Goal: Transaction & Acquisition: Obtain resource

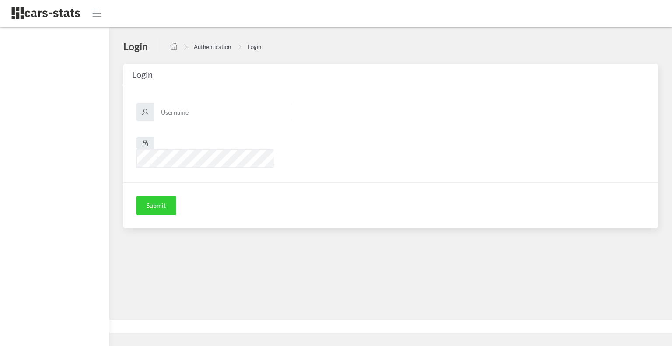
scroll to position [7, 7]
type input "skoda"
click at [151, 196] on button "Submit" at bounding box center [157, 205] width 40 height 19
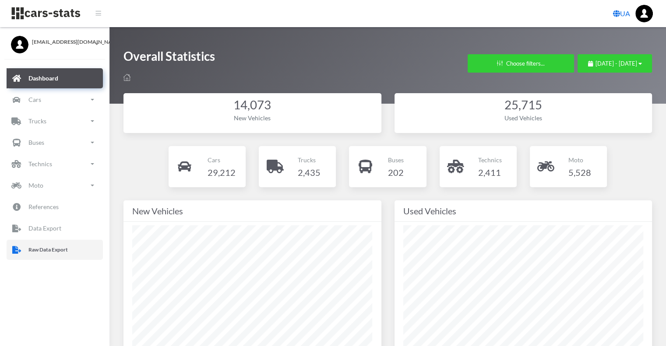
click at [51, 249] on p "Raw Data Export" at bounding box center [47, 250] width 39 height 10
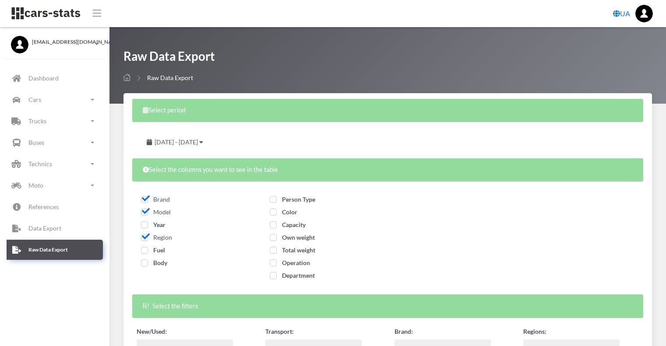
select select
click at [144, 226] on span "Year" at bounding box center [153, 224] width 25 height 7
checkbox input "true"
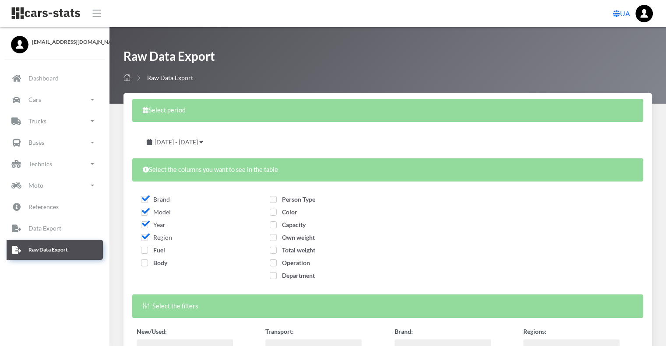
click at [145, 248] on span "Fuel" at bounding box center [153, 249] width 24 height 7
checkbox input "true"
click at [145, 263] on span "Body" at bounding box center [154, 262] width 26 height 7
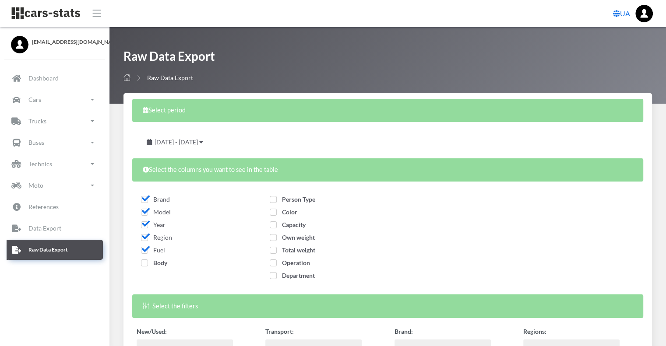
checkbox input "true"
click at [281, 198] on span "Person Type" at bounding box center [293, 199] width 46 height 7
checkbox input "true"
drag, startPoint x: 280, startPoint y: 211, endPoint x: 283, endPoint y: 221, distance: 10.4
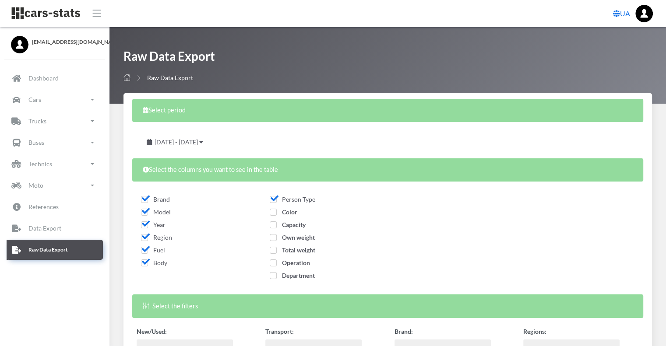
click at [280, 212] on span "Color" at bounding box center [284, 211] width 28 height 7
checkbox input "true"
click at [283, 224] on span "Capacity" at bounding box center [288, 224] width 36 height 7
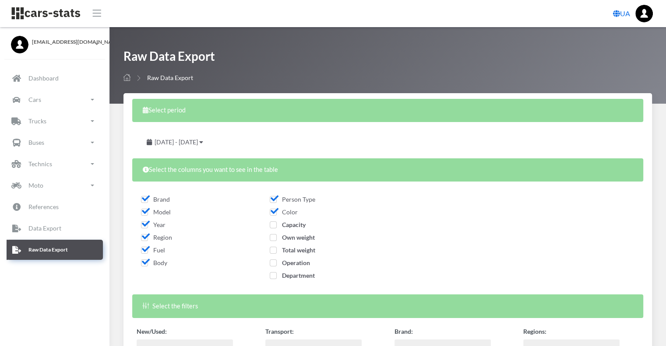
checkbox input "true"
click at [284, 236] on span "Own weight" at bounding box center [292, 237] width 45 height 7
checkbox input "true"
click at [286, 249] on span "Total weight" at bounding box center [293, 249] width 46 height 7
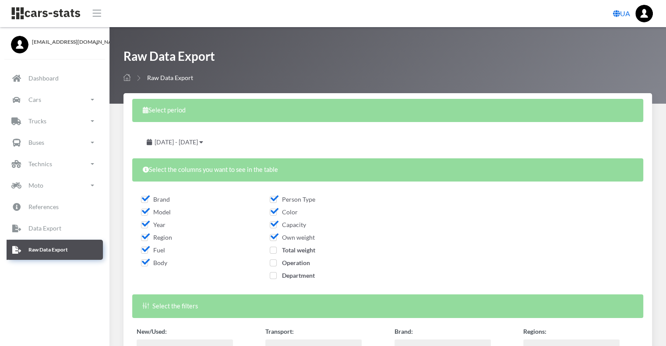
checkbox input "true"
click at [288, 269] on div "Operation" at bounding box center [323, 264] width 107 height 13
click at [288, 264] on span "Operation" at bounding box center [290, 262] width 40 height 7
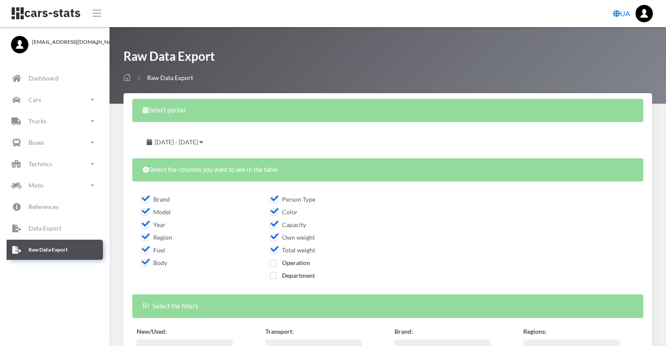
checkbox input "true"
click at [289, 274] on span "Department" at bounding box center [292, 275] width 45 height 7
checkbox input "true"
click at [198, 140] on span "July 28, 2025 - August 27, 2025" at bounding box center [175, 141] width 43 height 7
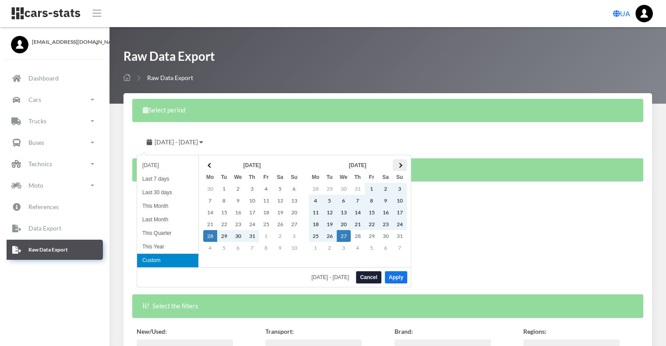
click at [401, 168] on th at bounding box center [400, 165] width 14 height 12
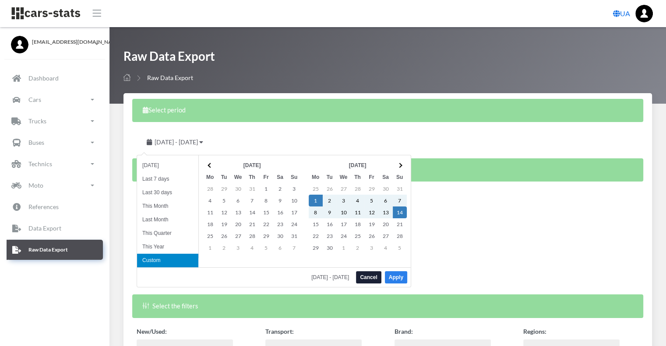
click at [401, 277] on button "Apply" at bounding box center [396, 277] width 22 height 12
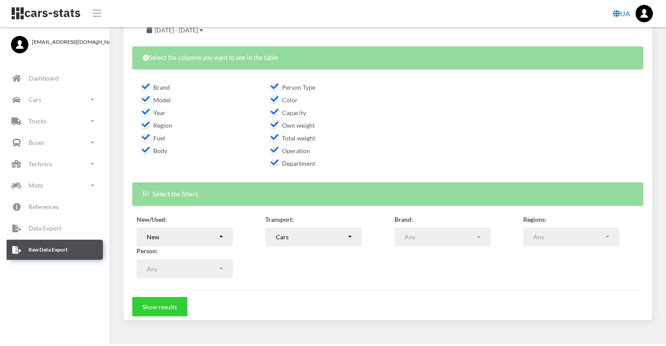
scroll to position [122, 0]
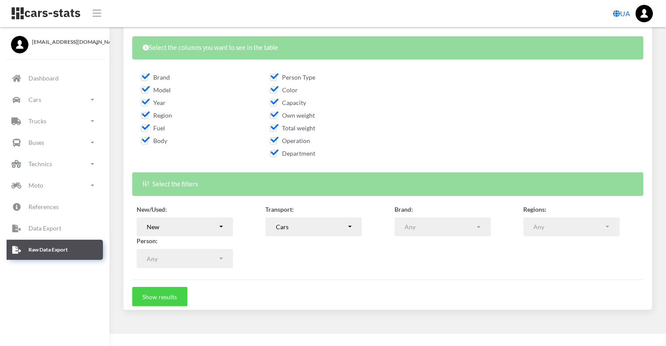
click at [163, 296] on button "Show results" at bounding box center [159, 296] width 55 height 19
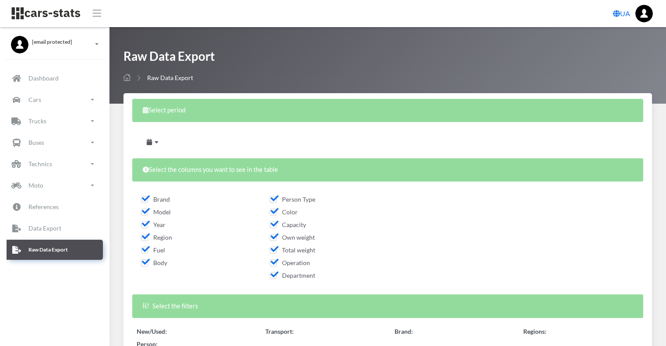
select select
select select "50"
select select
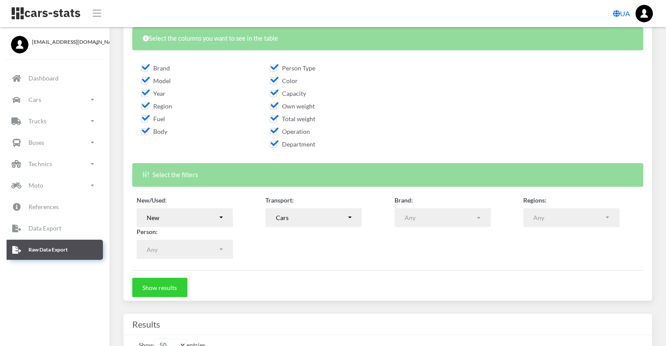
scroll to position [263, 0]
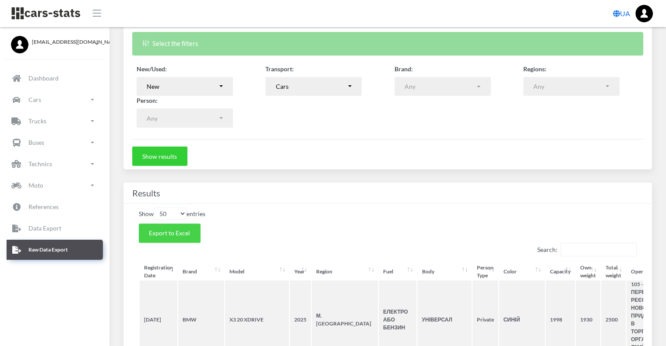
click at [172, 232] on span "Export to Excel" at bounding box center [169, 232] width 41 height 7
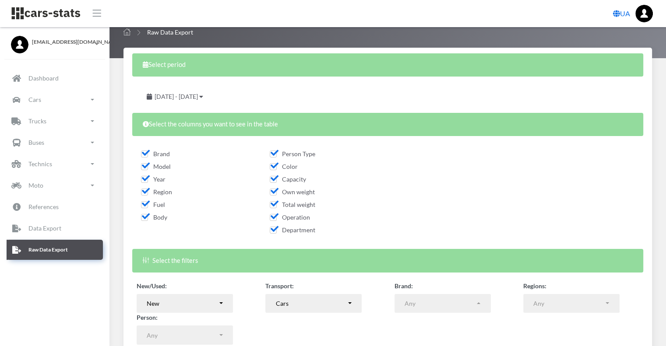
scroll to position [131, 0]
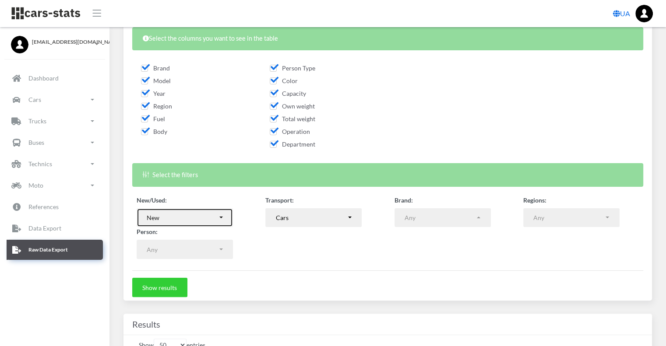
click at [201, 218] on div "New" at bounding box center [182, 217] width 71 height 9
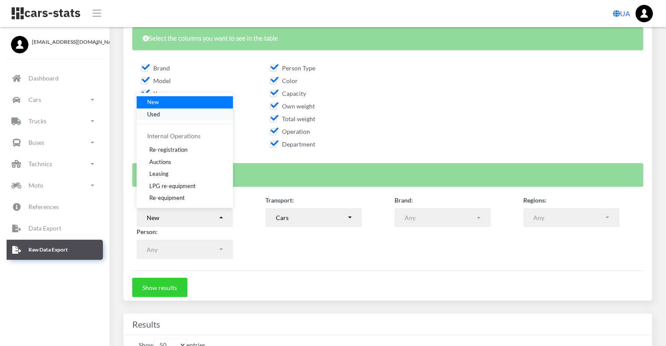
click at [166, 111] on link "Used" at bounding box center [185, 114] width 96 height 12
select select "used-import"
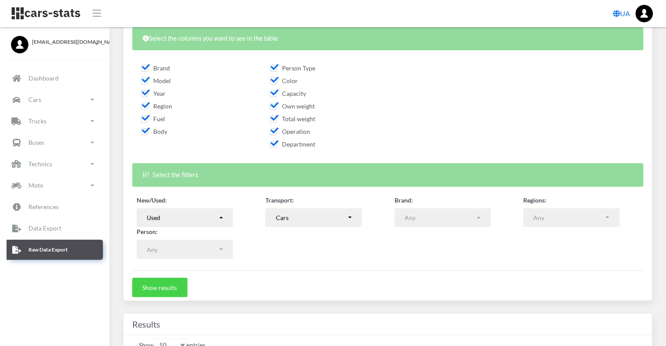
click at [164, 286] on button "Show results" at bounding box center [159, 287] width 55 height 19
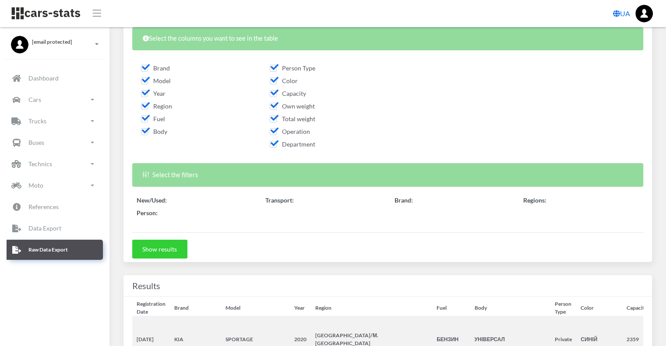
scroll to position [131, 0]
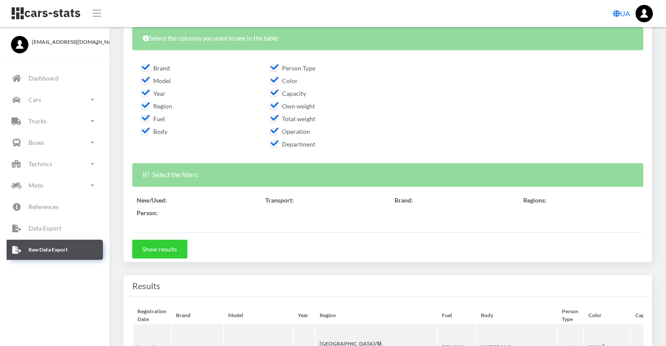
select select "50"
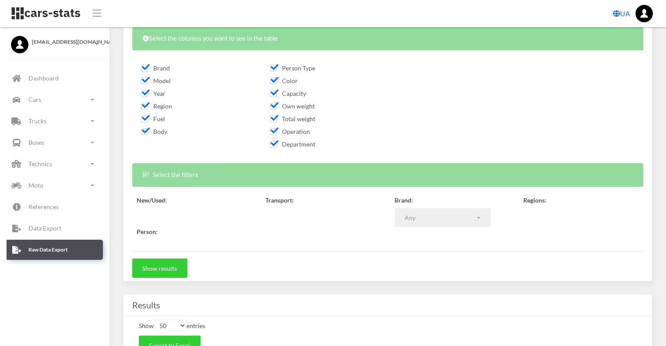
select select
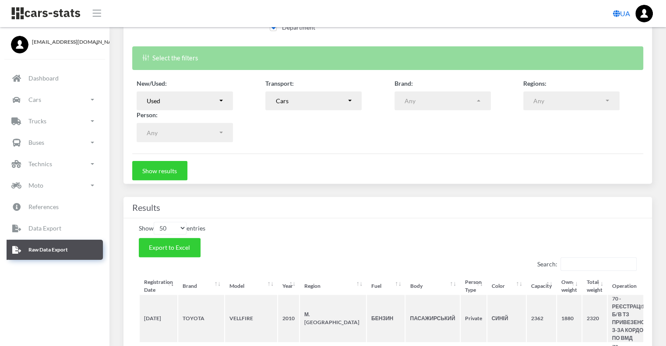
scroll to position [263, 0]
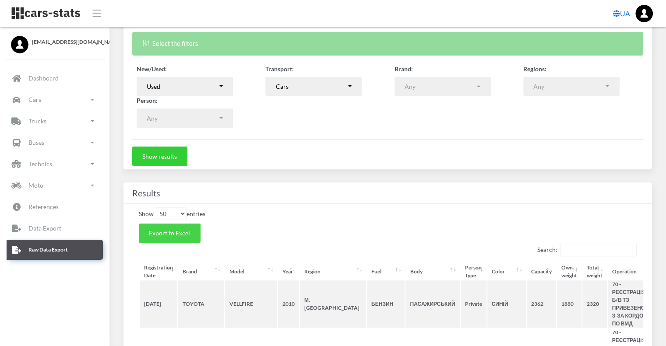
click at [186, 233] on span "Export to Excel" at bounding box center [169, 232] width 41 height 7
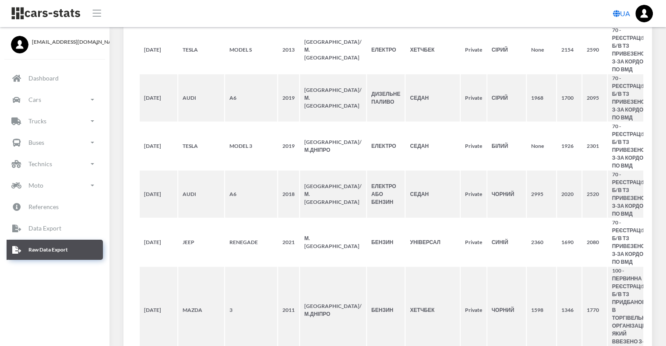
scroll to position [3347, 0]
